Goal: Navigation & Orientation: Find specific page/section

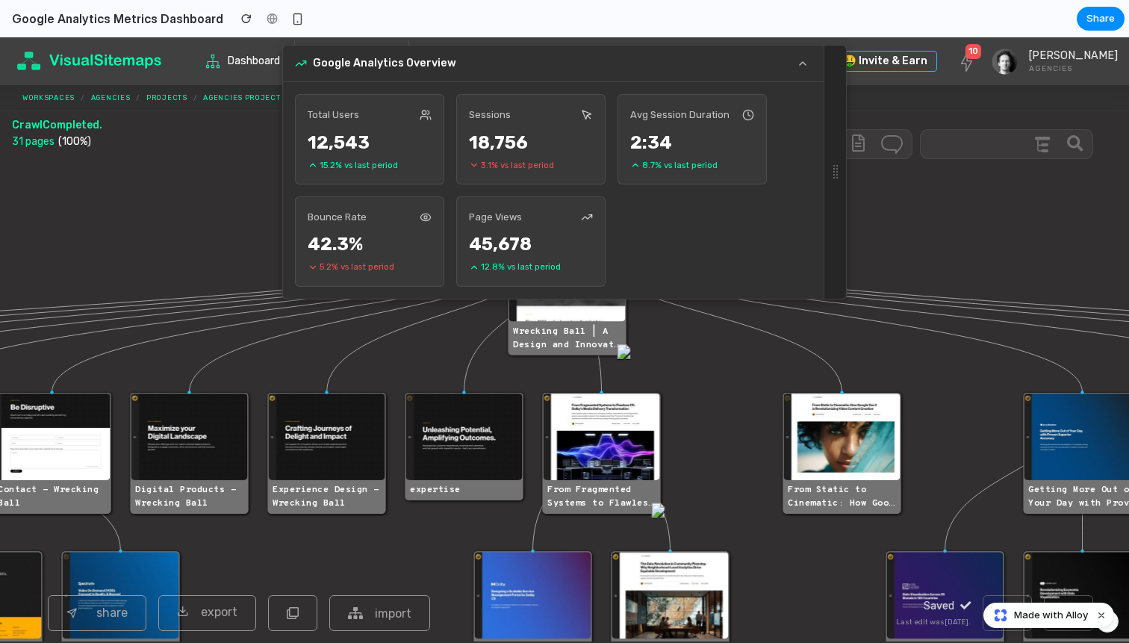
drag, startPoint x: 721, startPoint y: 439, endPoint x: 752, endPoint y: 450, distance: 32.4
click at [752, 450] on icon "#tree-container .page-title > div { font-family: 'Overpass Mono', sans-serif; f…" at bounding box center [564, 400] width 1129 height 482
click at [449, 345] on icon "#tree-container .page-title > div { font-family: 'Overpass Mono', sans-serif; f…" at bounding box center [564, 400] width 1129 height 482
click at [210, 443] on image at bounding box center [189, 437] width 116 height 87
click at [370, 217] on div "Bounce Rate" at bounding box center [370, 217] width 124 height 16
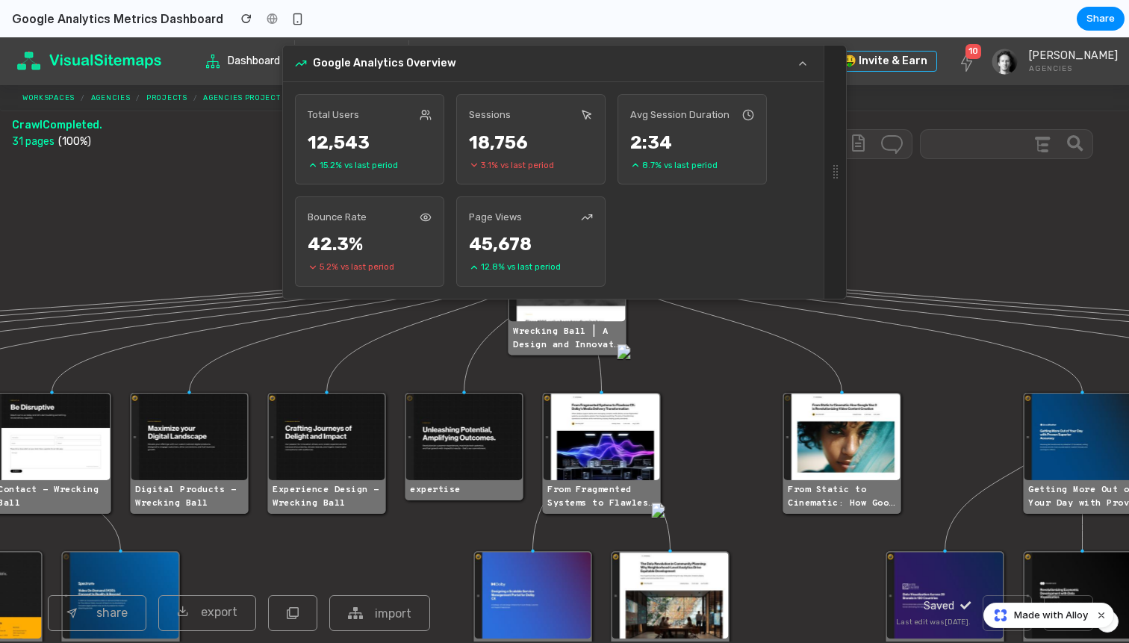
click at [370, 140] on div "12,543" at bounding box center [370, 142] width 124 height 27
click at [154, 96] on link "Projects" at bounding box center [166, 98] width 41 height 10
